Goal: Information Seeking & Learning: Learn about a topic

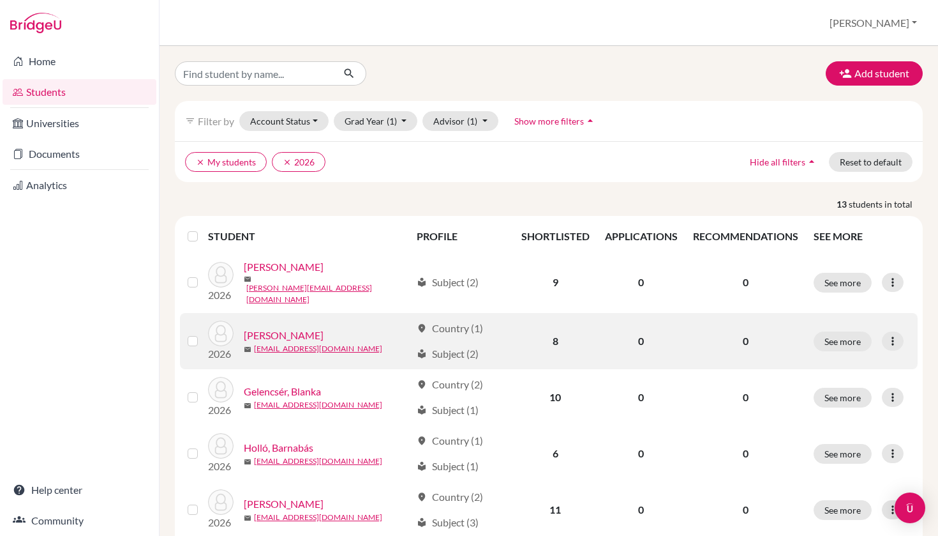
click at [298, 329] on link "[PERSON_NAME]" at bounding box center [284, 334] width 80 height 15
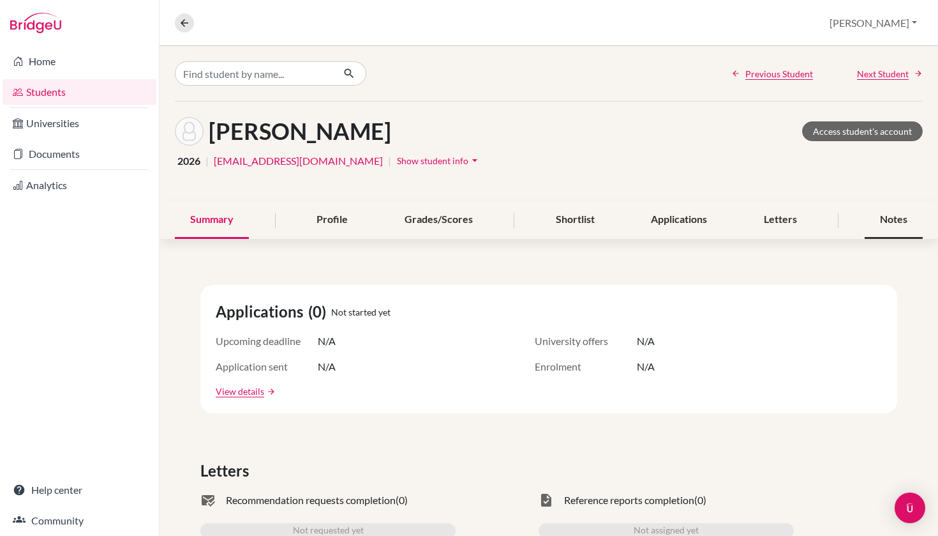
click at [901, 218] on div "Notes" at bounding box center [894, 220] width 58 height 38
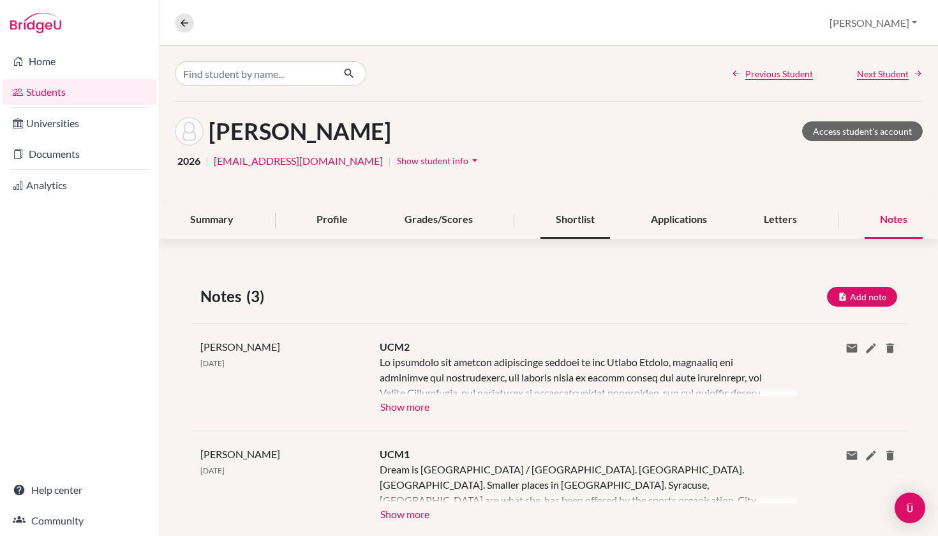
click at [587, 215] on div "Shortlist" at bounding box center [576, 220] width 70 height 38
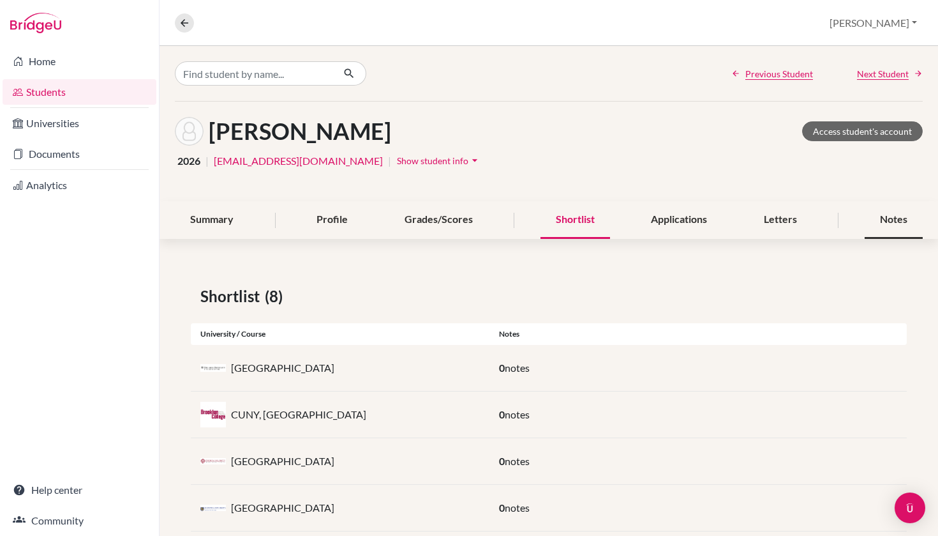
click at [873, 215] on div "Notes" at bounding box center [894, 220] width 58 height 38
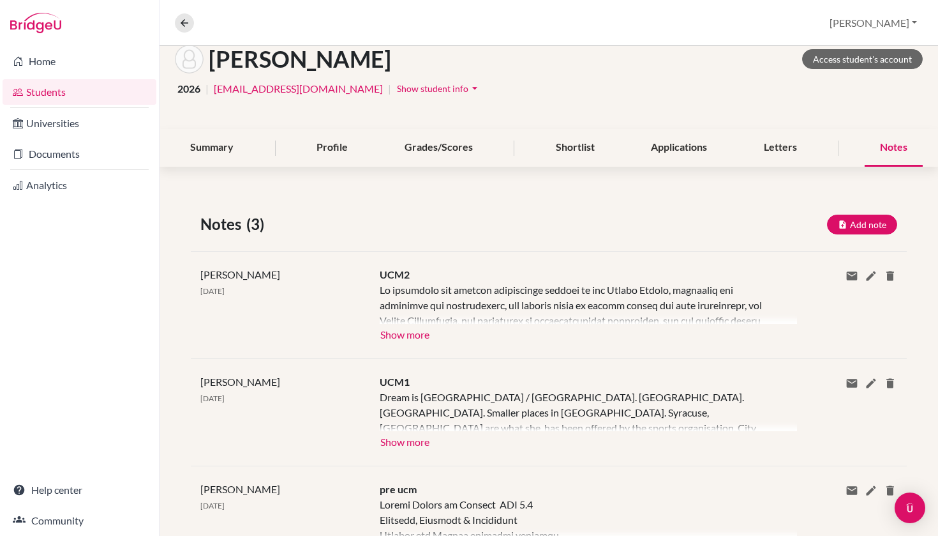
scroll to position [90, 0]
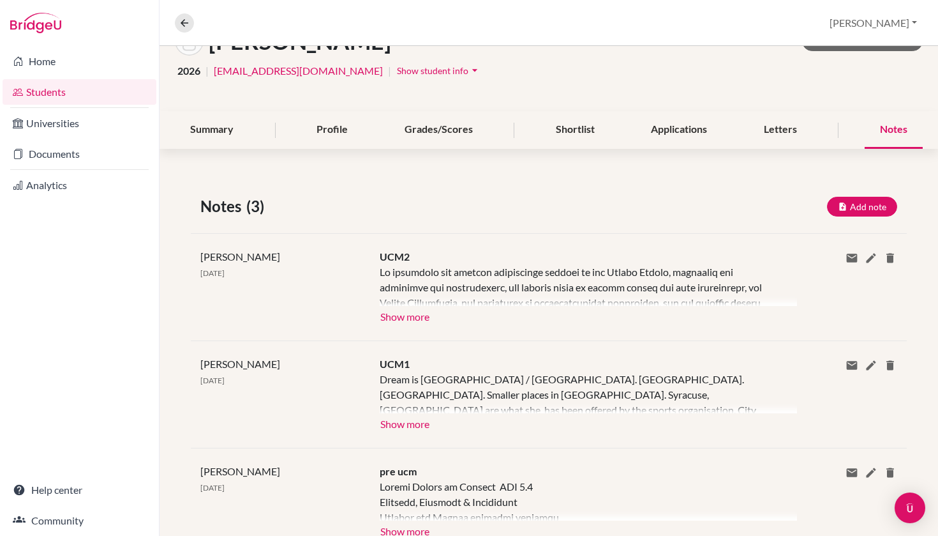
click at [415, 421] on button "Show more" at bounding box center [405, 422] width 50 height 19
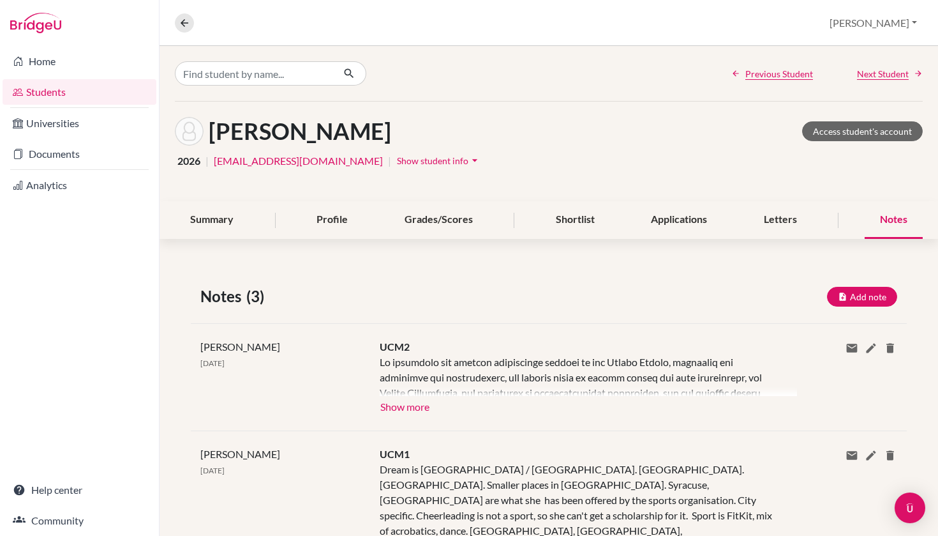
scroll to position [0, 0]
click at [68, 93] on link "Students" at bounding box center [80, 92] width 154 height 26
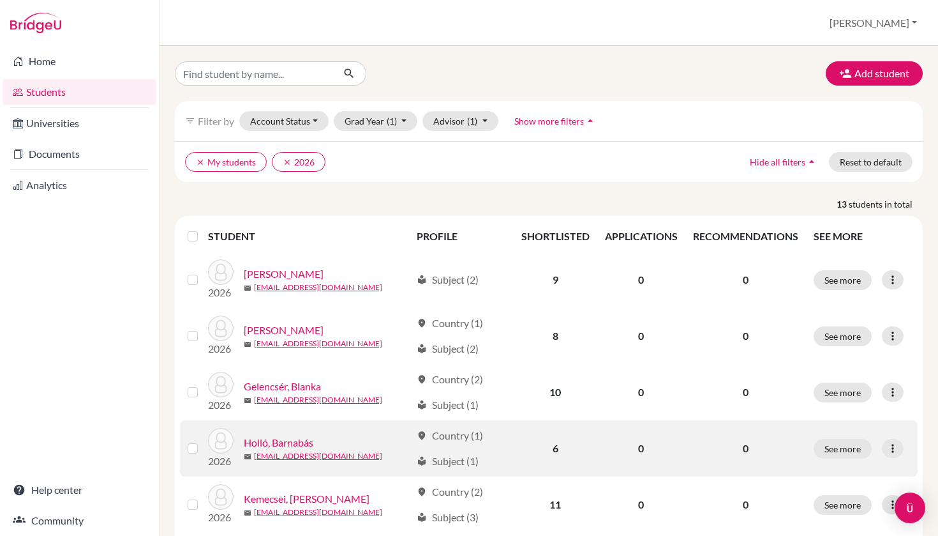
click at [287, 438] on link "Holló, Barnabás" at bounding box center [279, 442] width 70 height 15
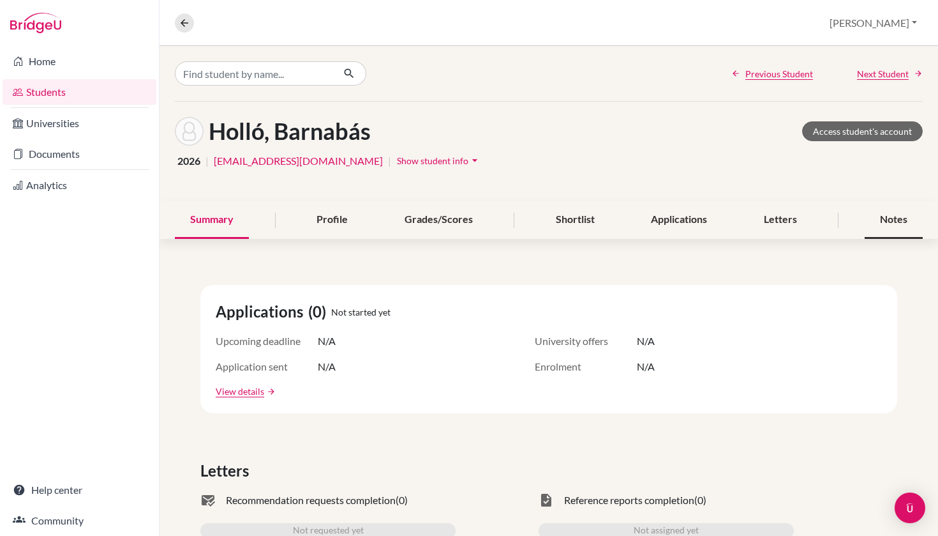
click at [892, 211] on div "Notes" at bounding box center [894, 220] width 58 height 38
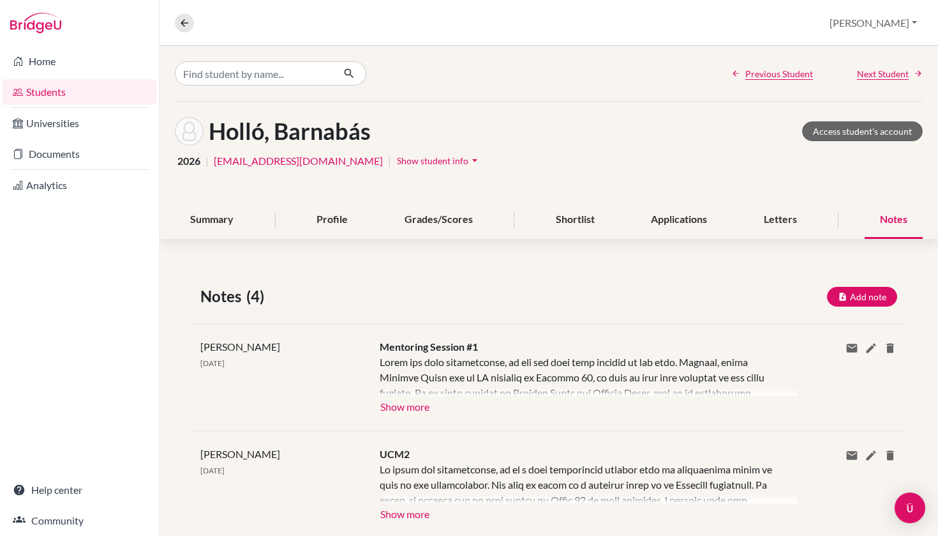
click at [49, 94] on link "Students" at bounding box center [80, 92] width 154 height 26
